Goal: Task Accomplishment & Management: Manage account settings

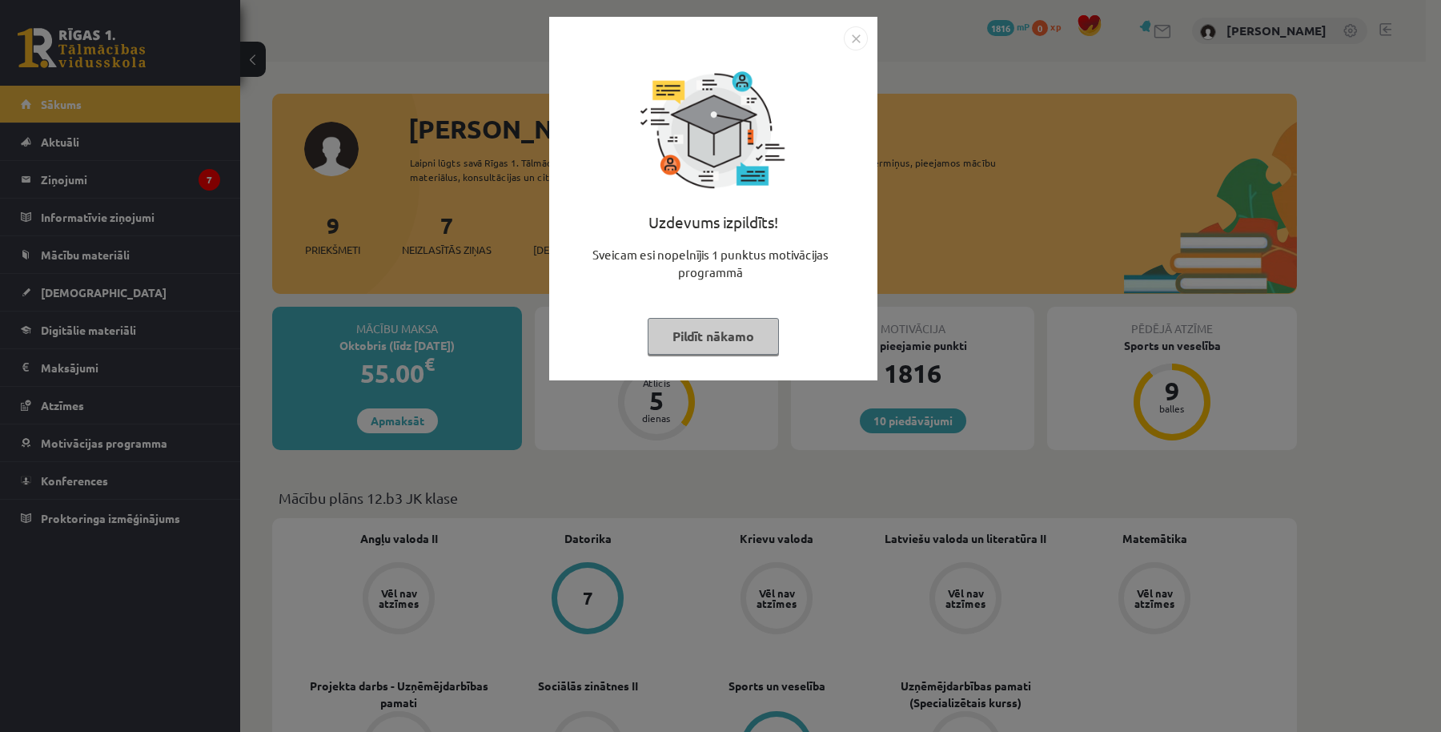
click at [861, 36] on img "Close" at bounding box center [856, 38] width 24 height 24
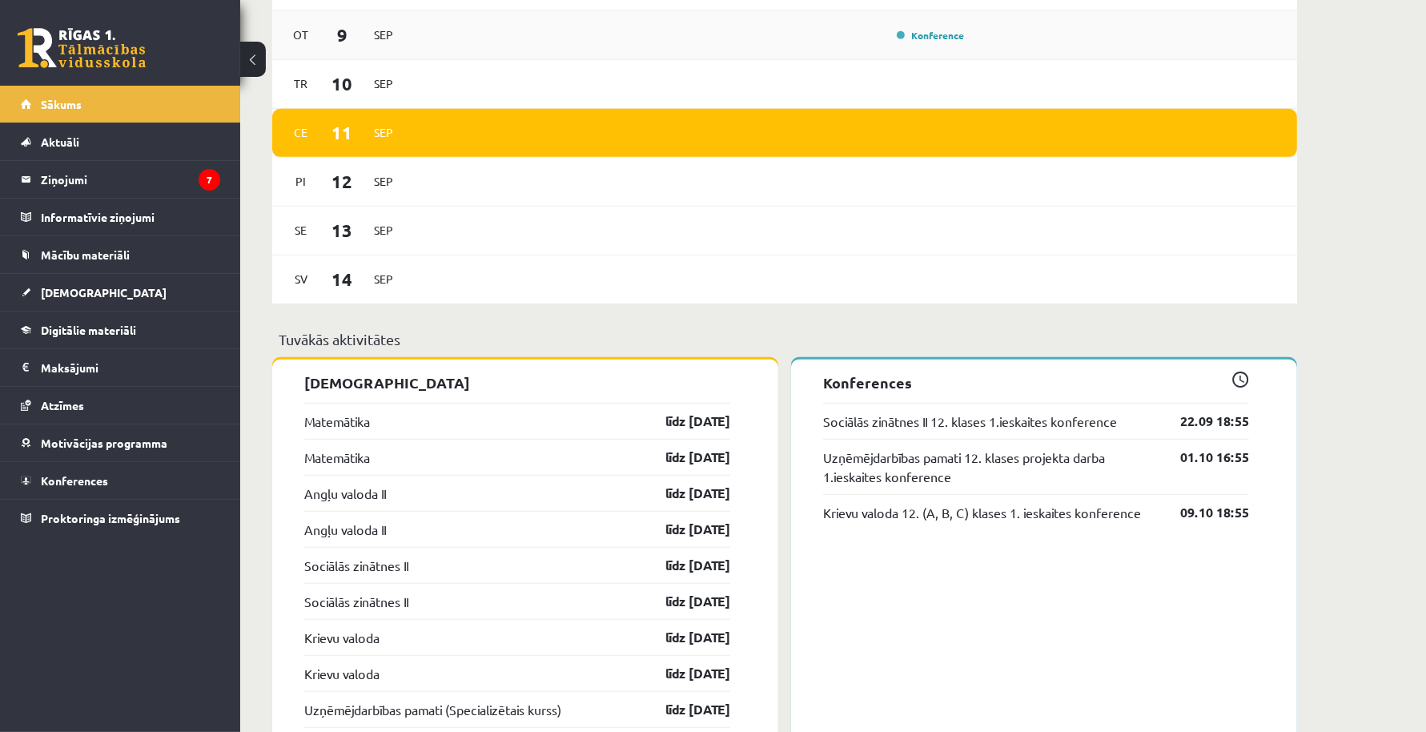
scroll to position [685, 0]
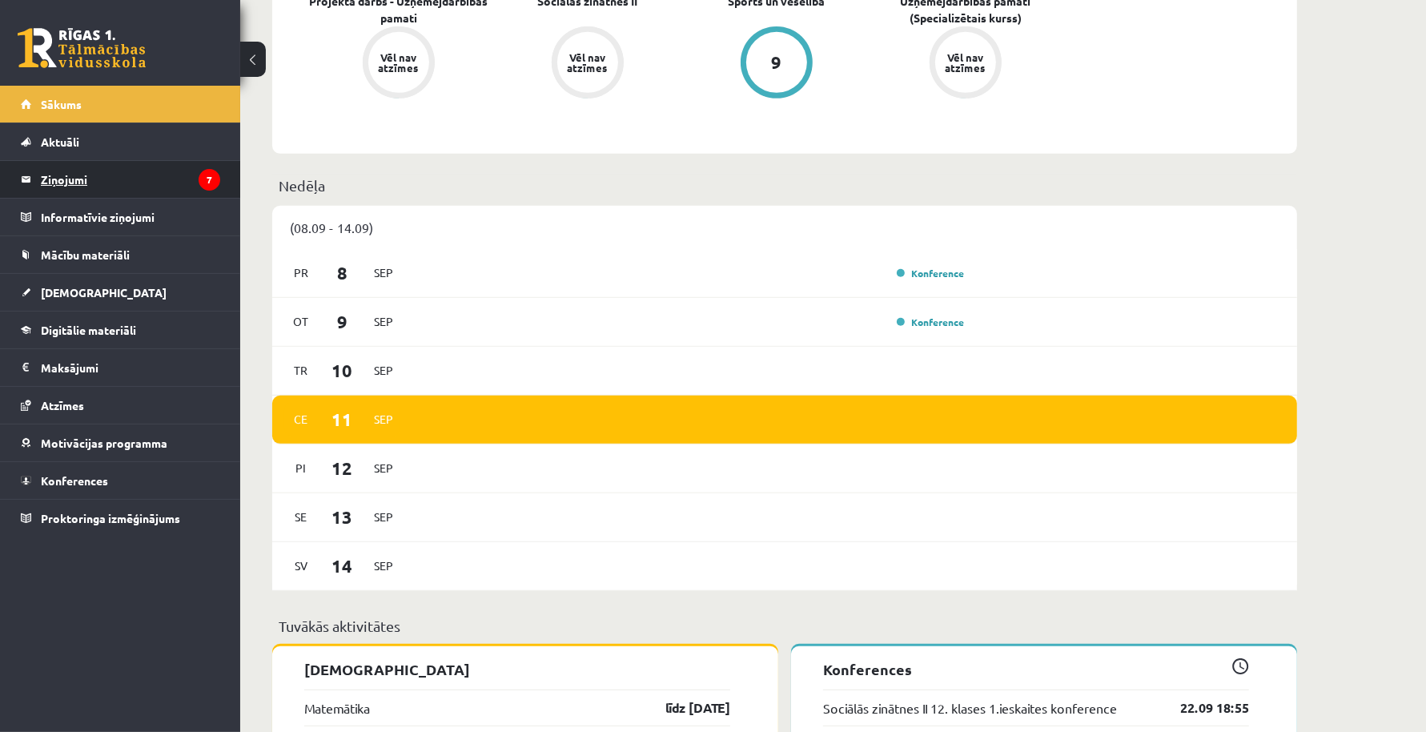
click at [105, 183] on legend "Ziņojumi 7" at bounding box center [130, 179] width 179 height 37
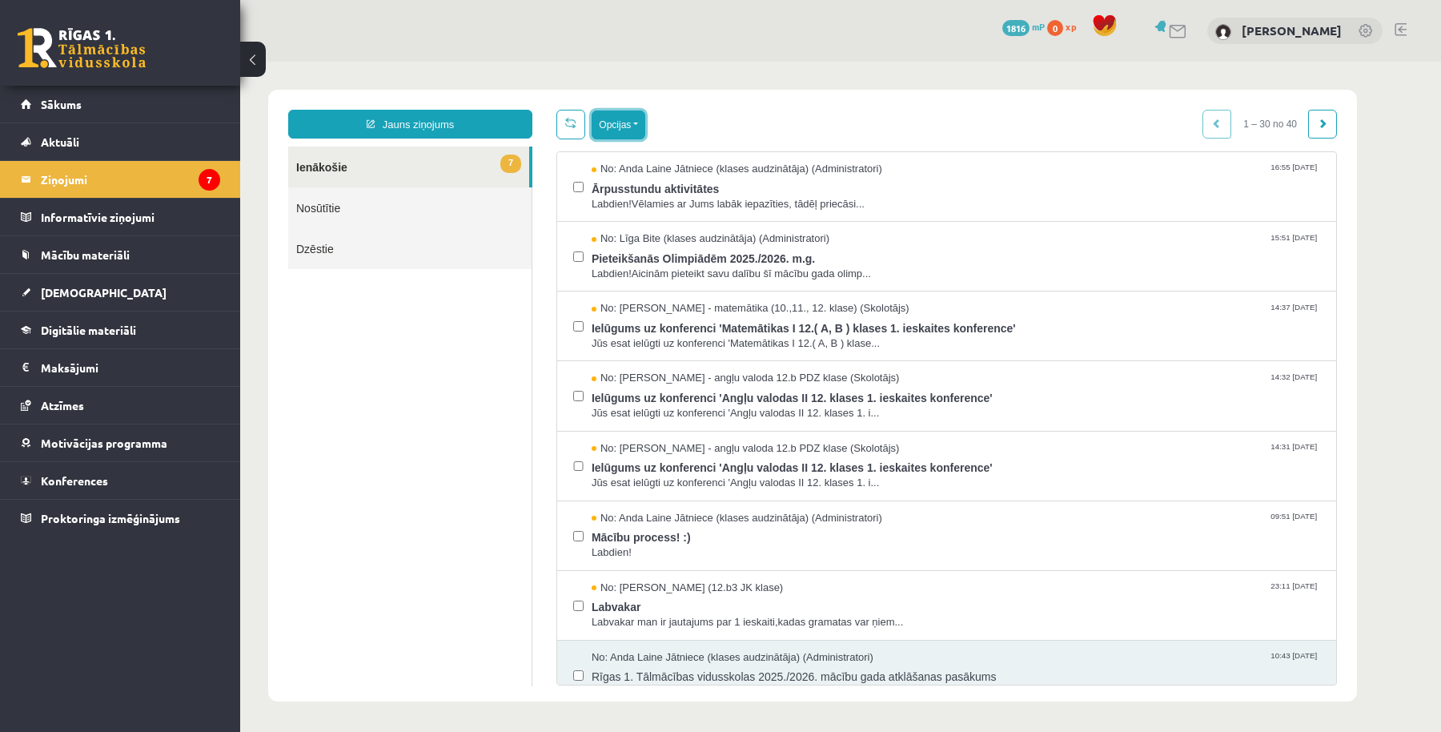
click at [634, 133] on button "Opcijas" at bounding box center [619, 125] width 54 height 29
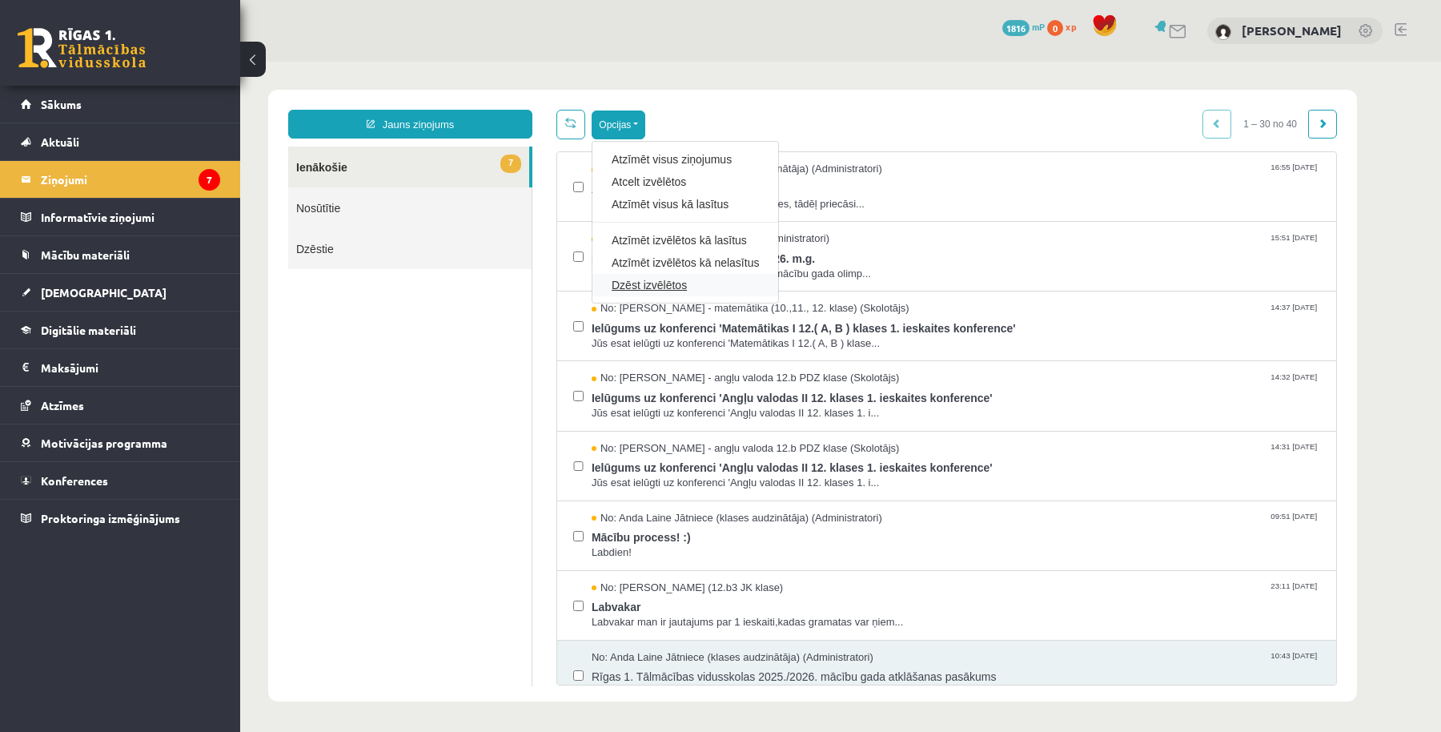
click at [649, 285] on link "Dzēst izvēlētos" at bounding box center [685, 285] width 147 height 16
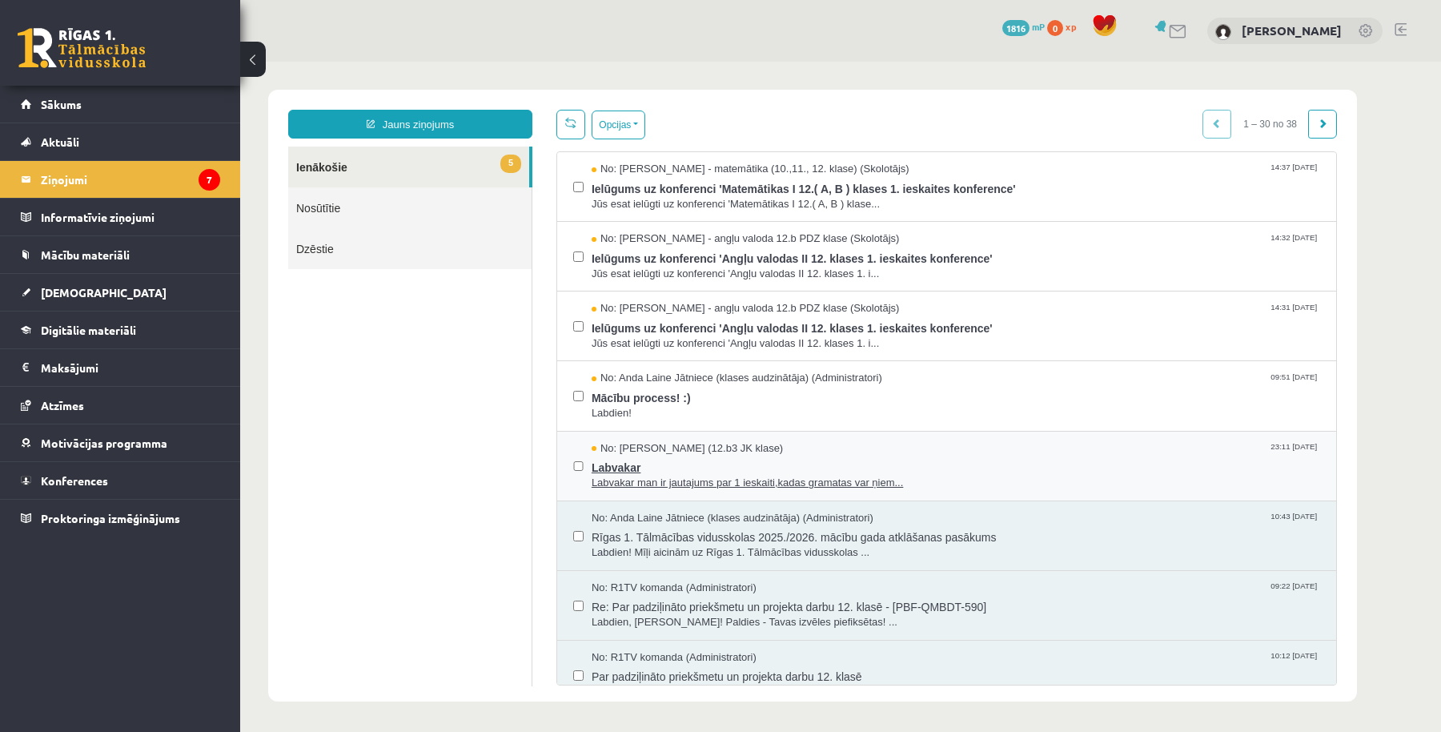
click at [669, 456] on span "Labvakar" at bounding box center [956, 466] width 729 height 20
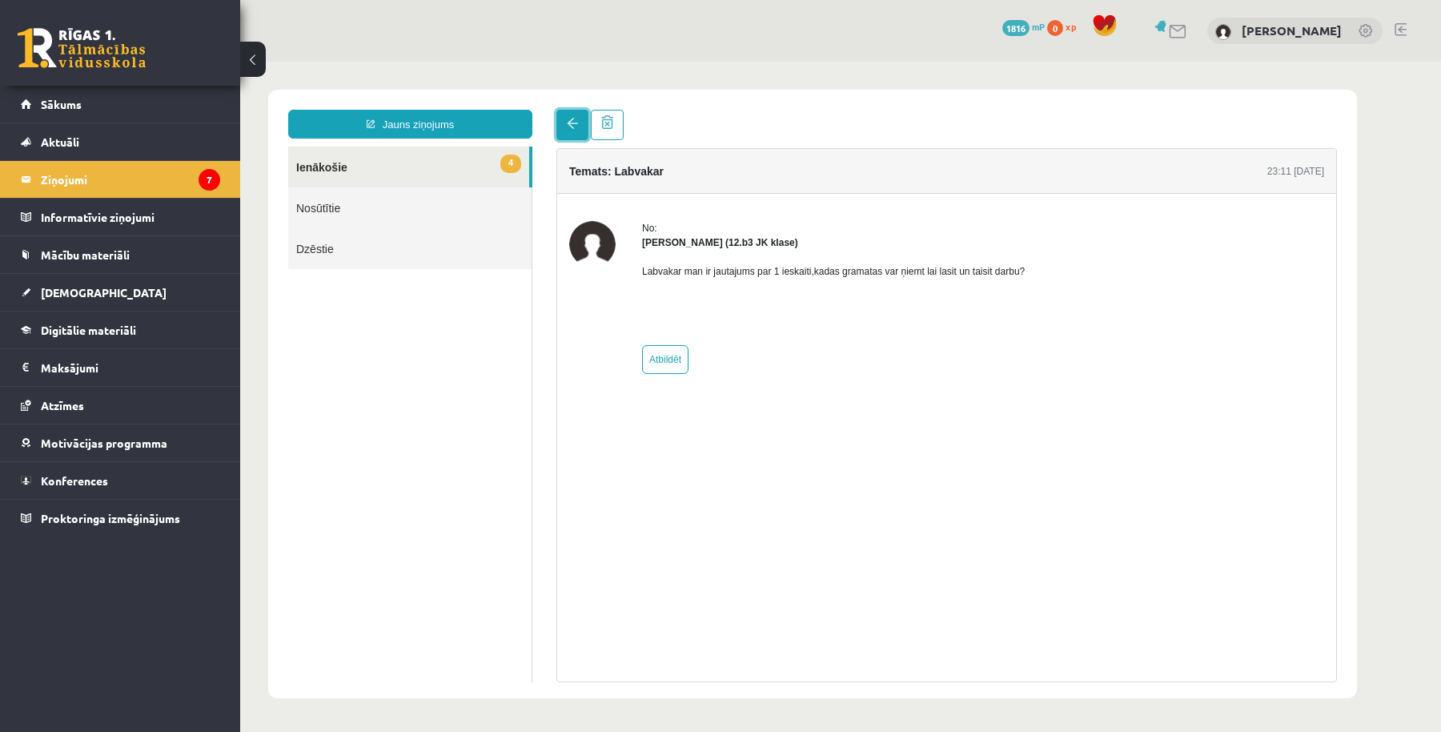
click at [569, 127] on span at bounding box center [572, 123] width 11 height 11
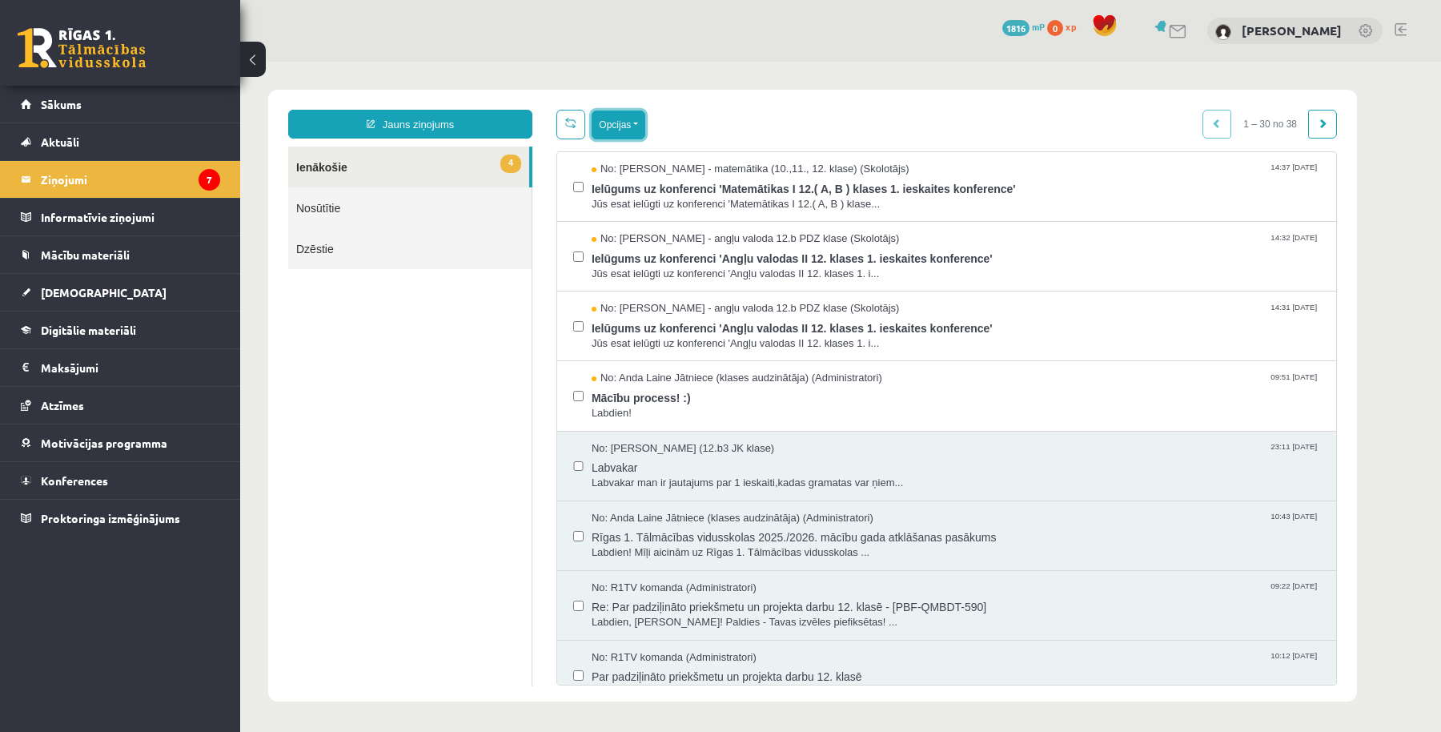
click at [639, 124] on button "Opcijas" at bounding box center [619, 125] width 54 height 29
click at [640, 279] on link "Dzēst izvēlētos" at bounding box center [685, 285] width 147 height 16
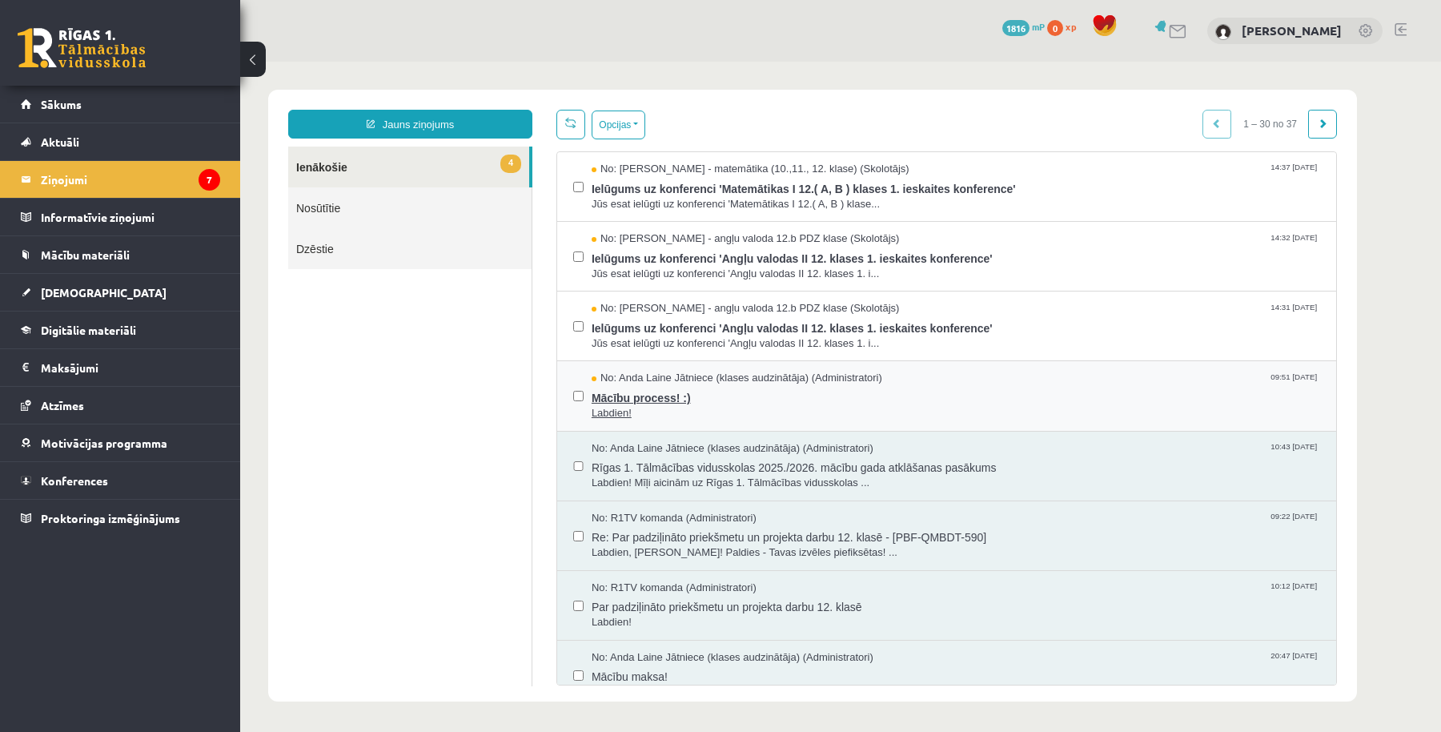
click at [611, 392] on span "Mācību process! :)" at bounding box center [956, 396] width 729 height 20
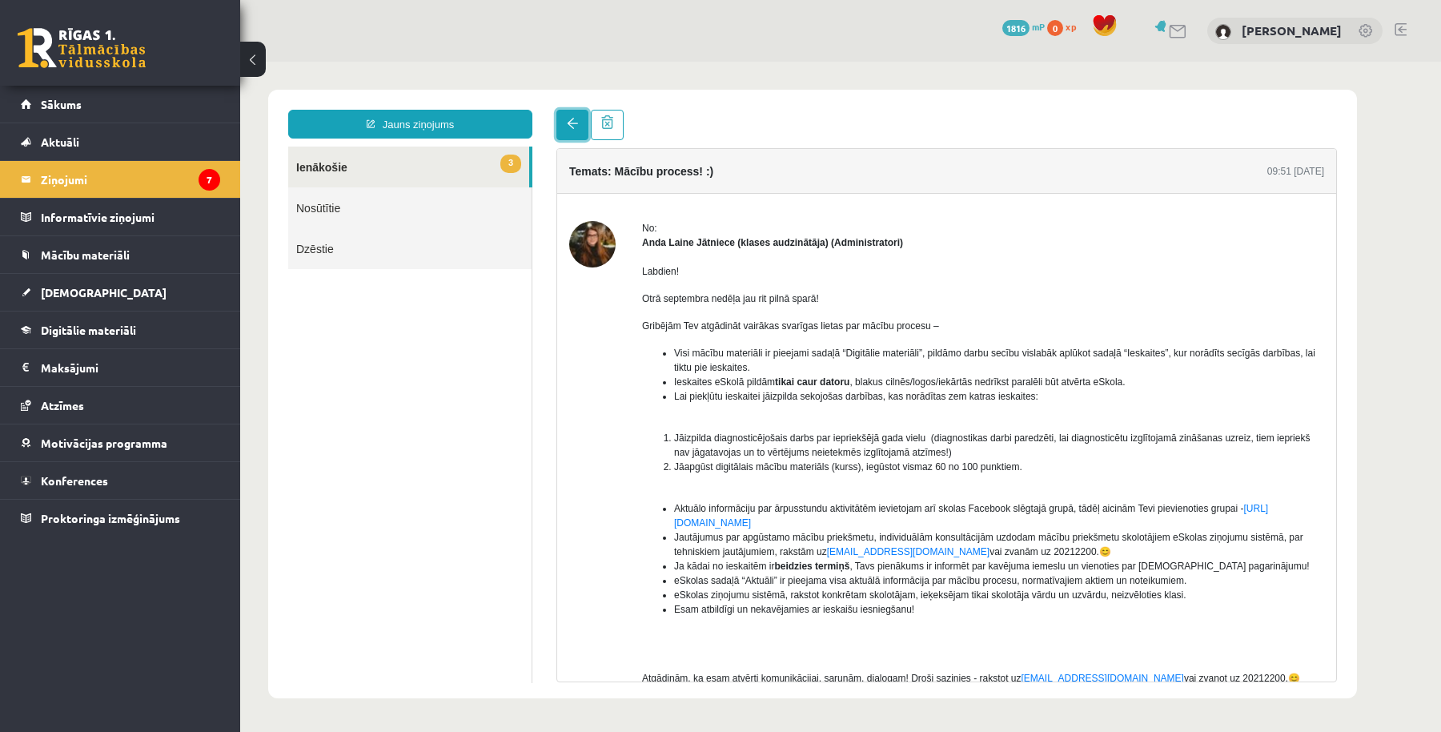
click at [563, 124] on link at bounding box center [573, 125] width 32 height 30
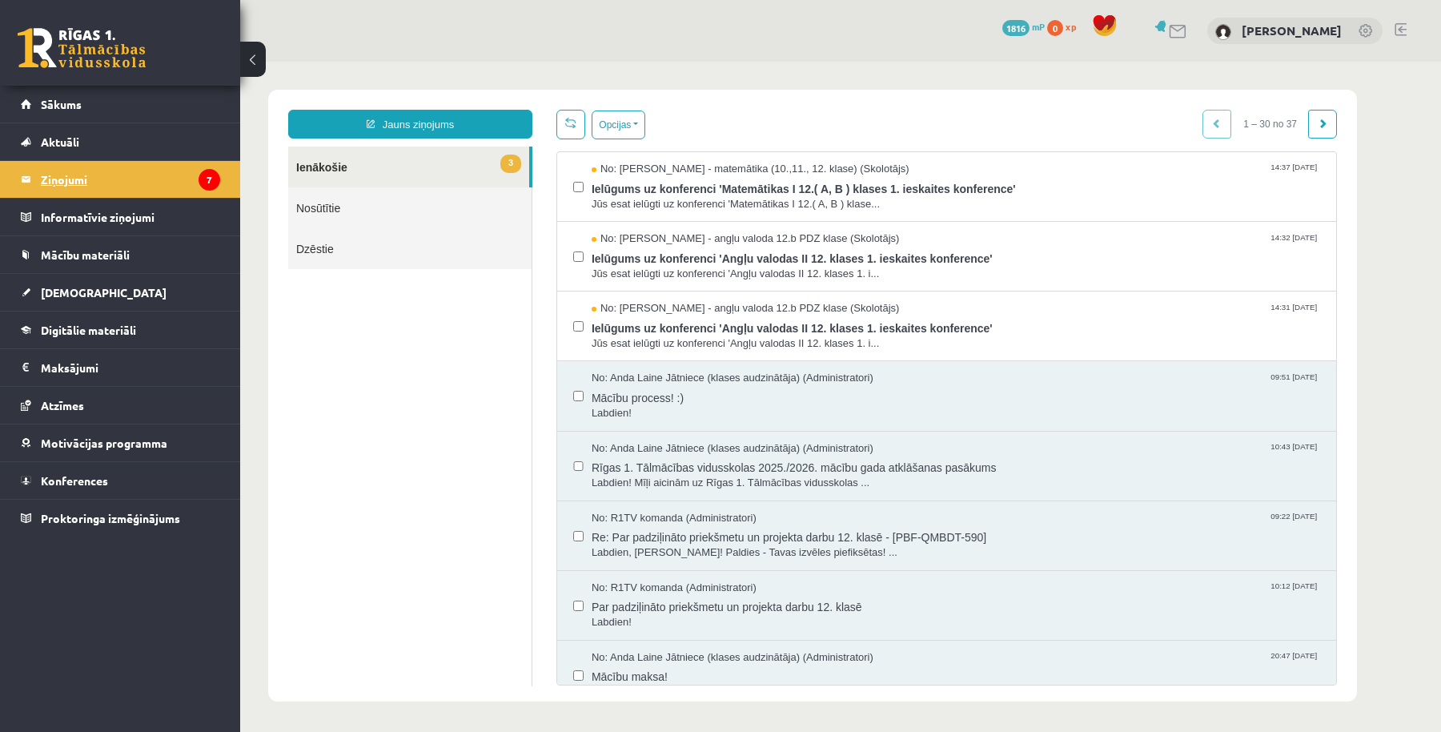
click at [129, 167] on legend "Ziņojumi 7" at bounding box center [130, 179] width 179 height 37
